Goal: Information Seeking & Learning: Learn about a topic

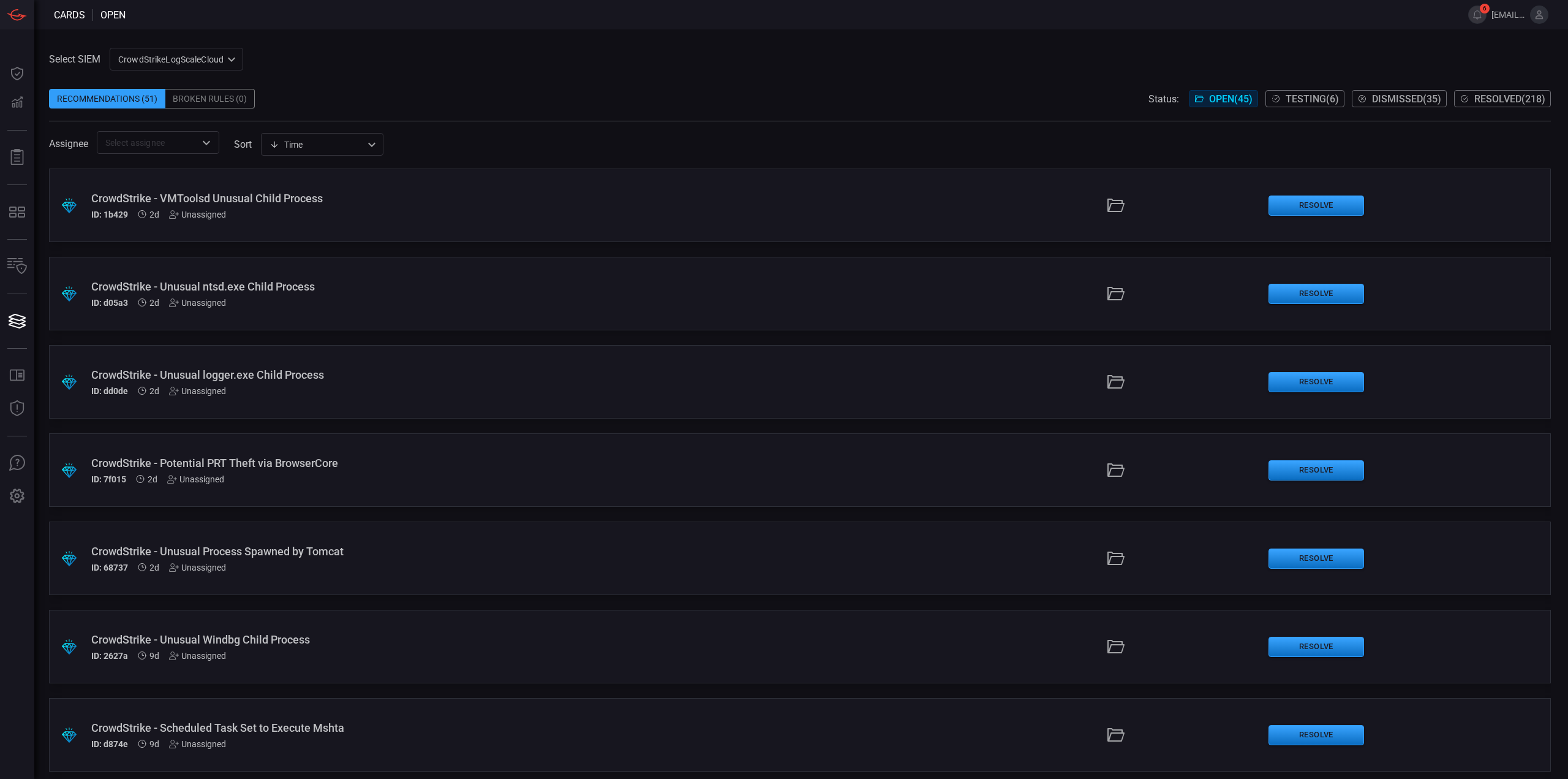
click at [169, 54] on div "CrowdStrikeLogScaleCloud 78f20ec8-c797-40bc-8367-483aa705ff6d ​" at bounding box center [176, 59] width 134 height 23
click at [156, 127] on li "Cribl" at bounding box center [177, 125] width 134 height 20
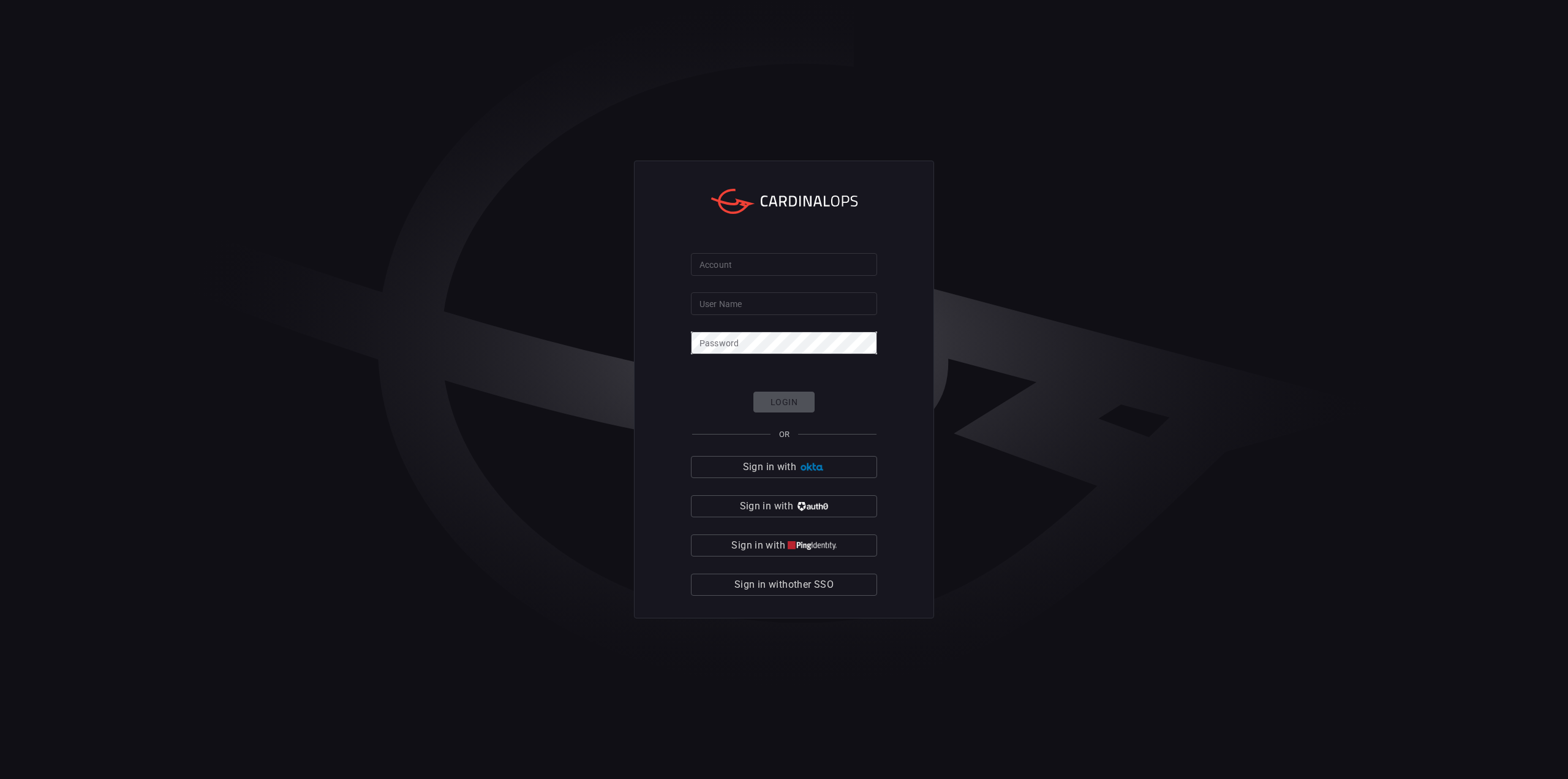
type input "[EMAIL_ADDRESS][DOMAIN_NAME]"
click at [753, 274] on input "Account" at bounding box center [784, 264] width 186 height 23
click at [754, 269] on input "Account" at bounding box center [784, 264] width 186 height 23
type input "jcpenney"
click button "Login" at bounding box center [784, 402] width 61 height 21
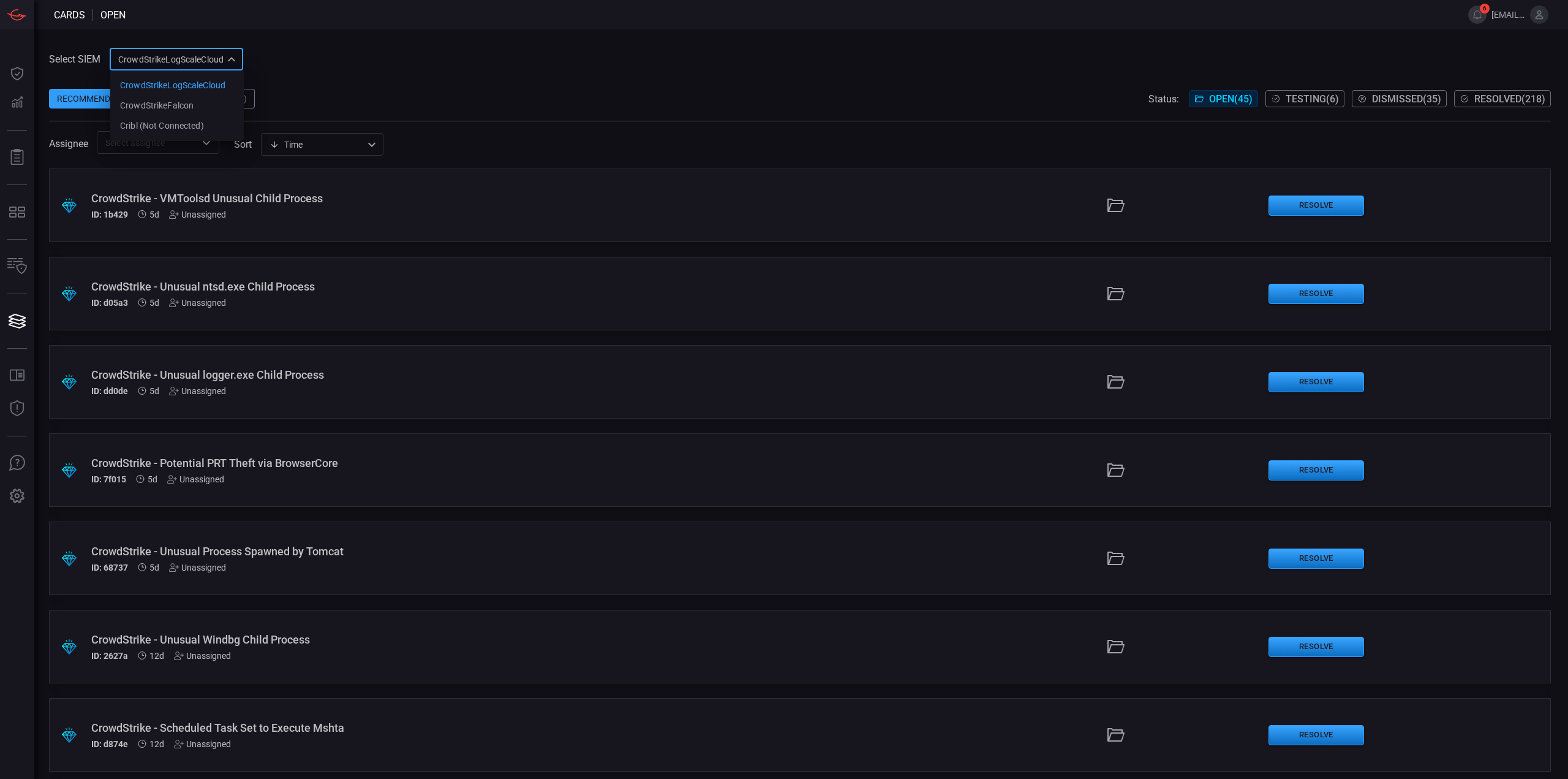
click at [149, 62] on div "CrowdStrikeLogScaleCloud 78f20ec8-c797-40bc-8367-483aa705ff6d CrowdStrikeLogSca…" at bounding box center [176, 59] width 134 height 23
click at [147, 123] on div "Cribl (Not Connected)" at bounding box center [162, 125] width 84 height 13
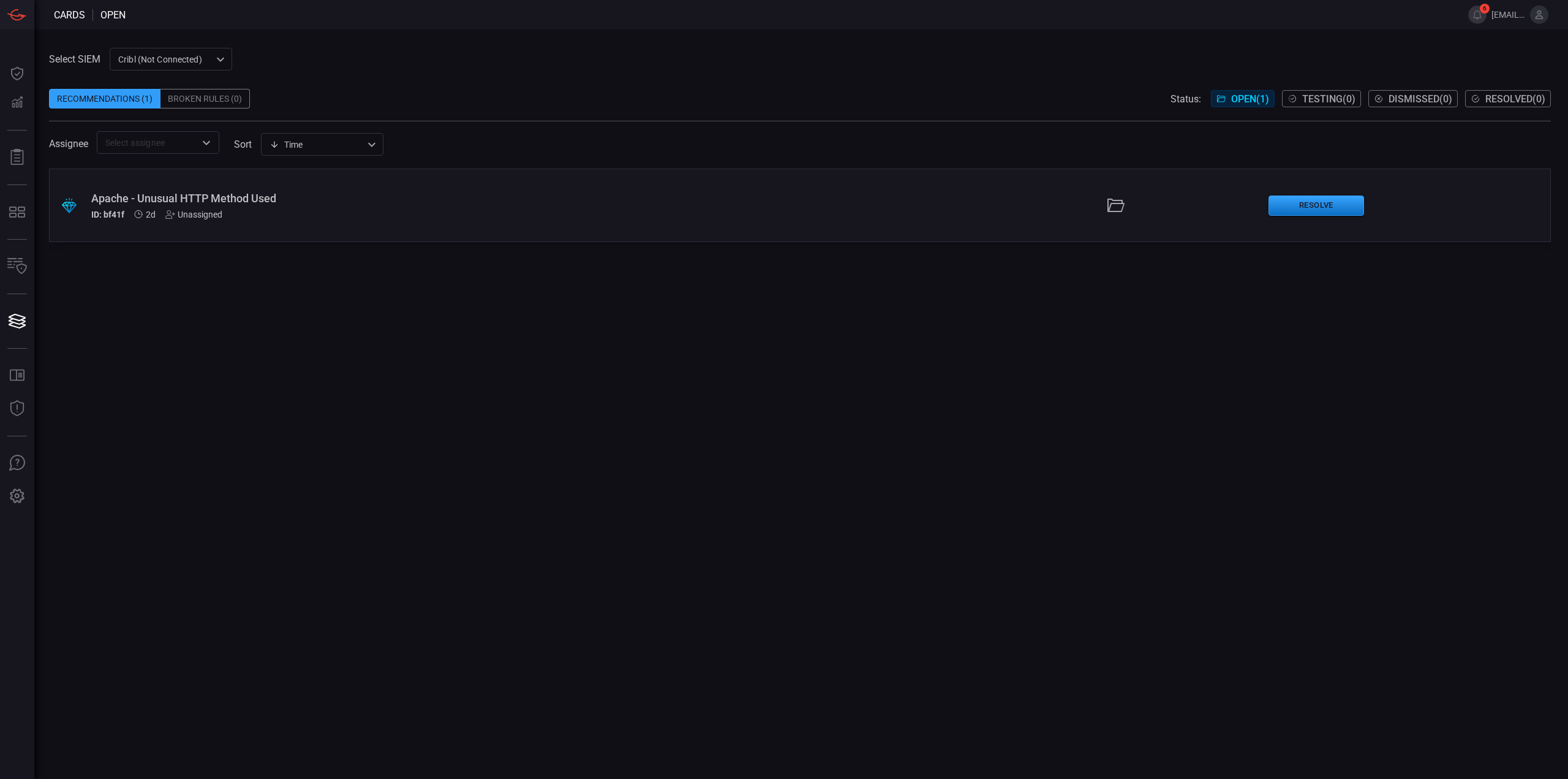
click at [303, 208] on div "Apache - Unusual HTTP Method Used ID: bf41f 2d Unassigned" at bounding box center [383, 206] width 585 height 27
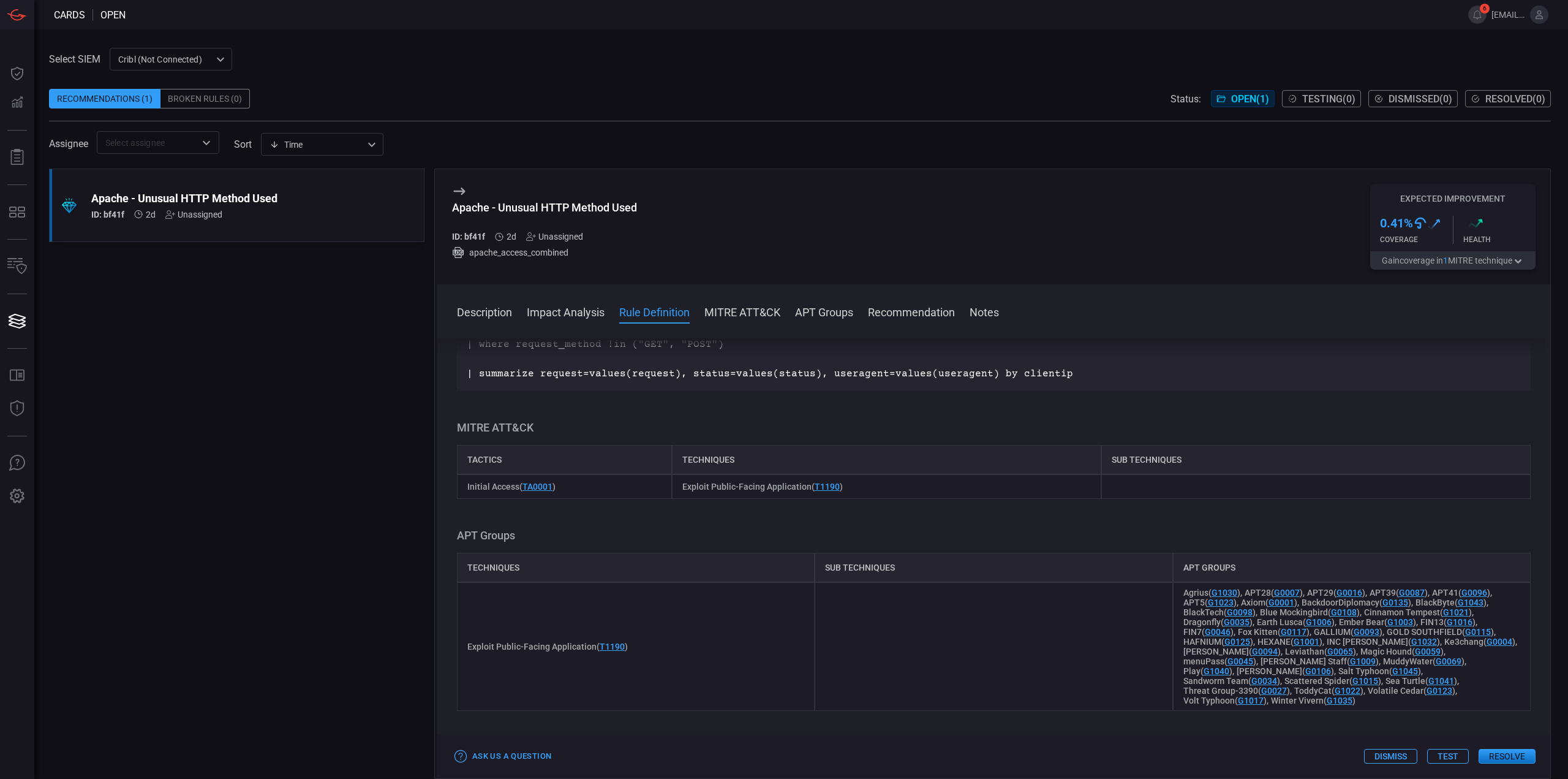
scroll to position [6004, 0]
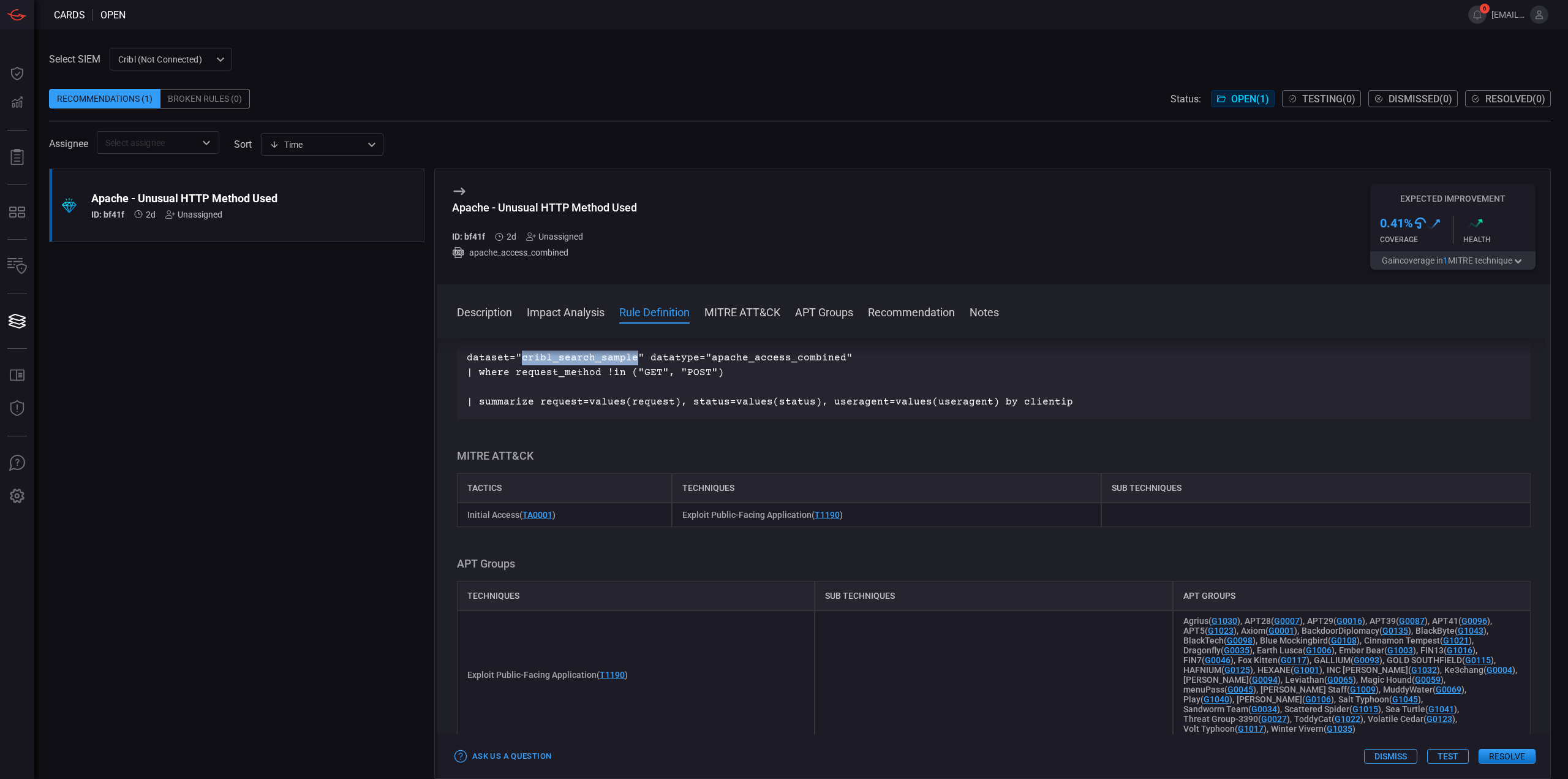
drag, startPoint x: 519, startPoint y: 418, endPoint x: 630, endPoint y: 419, distance: 111.0
click at [630, 409] on p "dataset="cribl_search_sample" datatype="apache_access_combined" | where request…" at bounding box center [994, 380] width 1054 height 59
copy p "cribl_search_sample"
